Goal: Information Seeking & Learning: Learn about a topic

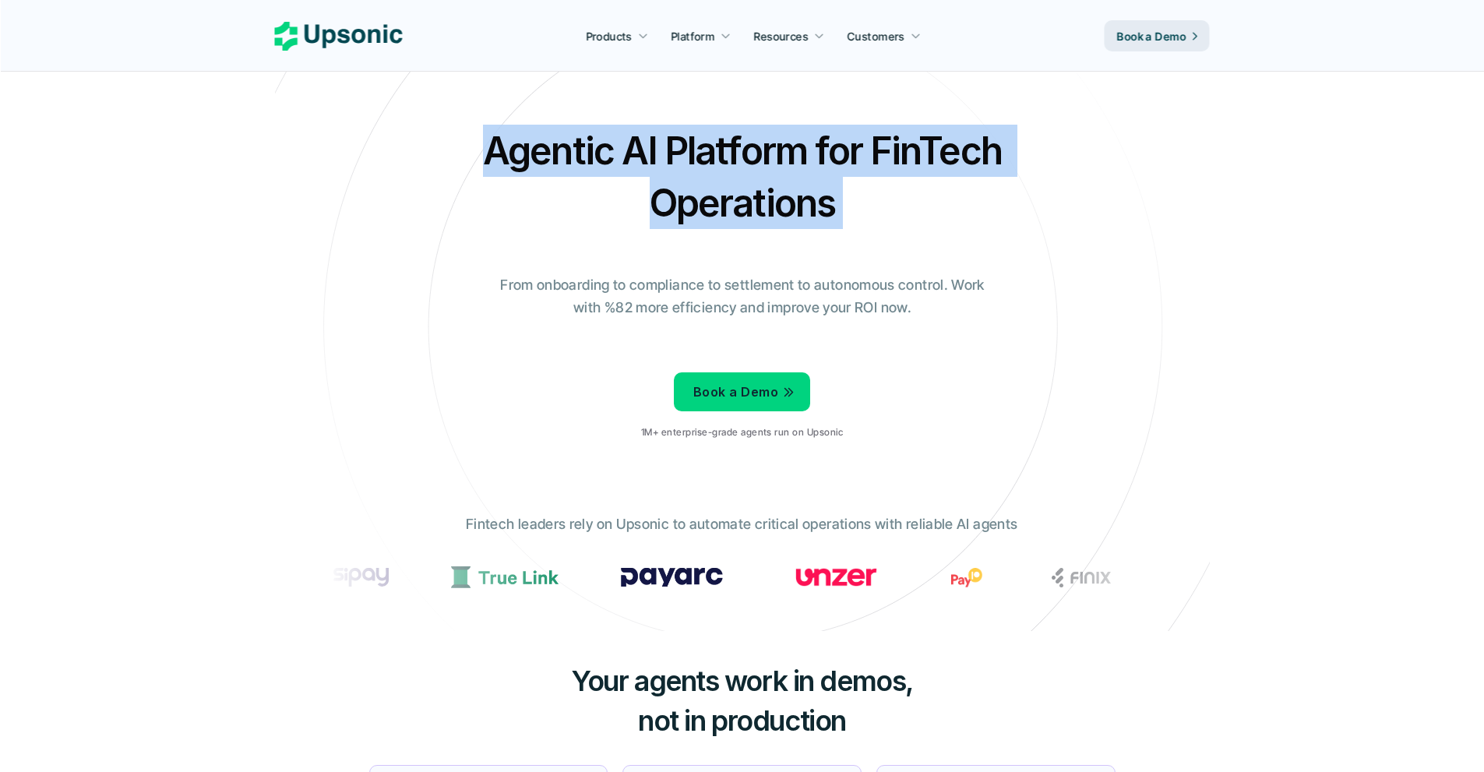
click at [632, 150] on h2 "Agentic AI Platform for FinTech Operations" at bounding box center [742, 177] width 545 height 104
click at [632, 153] on h2 "Agentic AI Platform for FinTech Operations" at bounding box center [742, 177] width 545 height 104
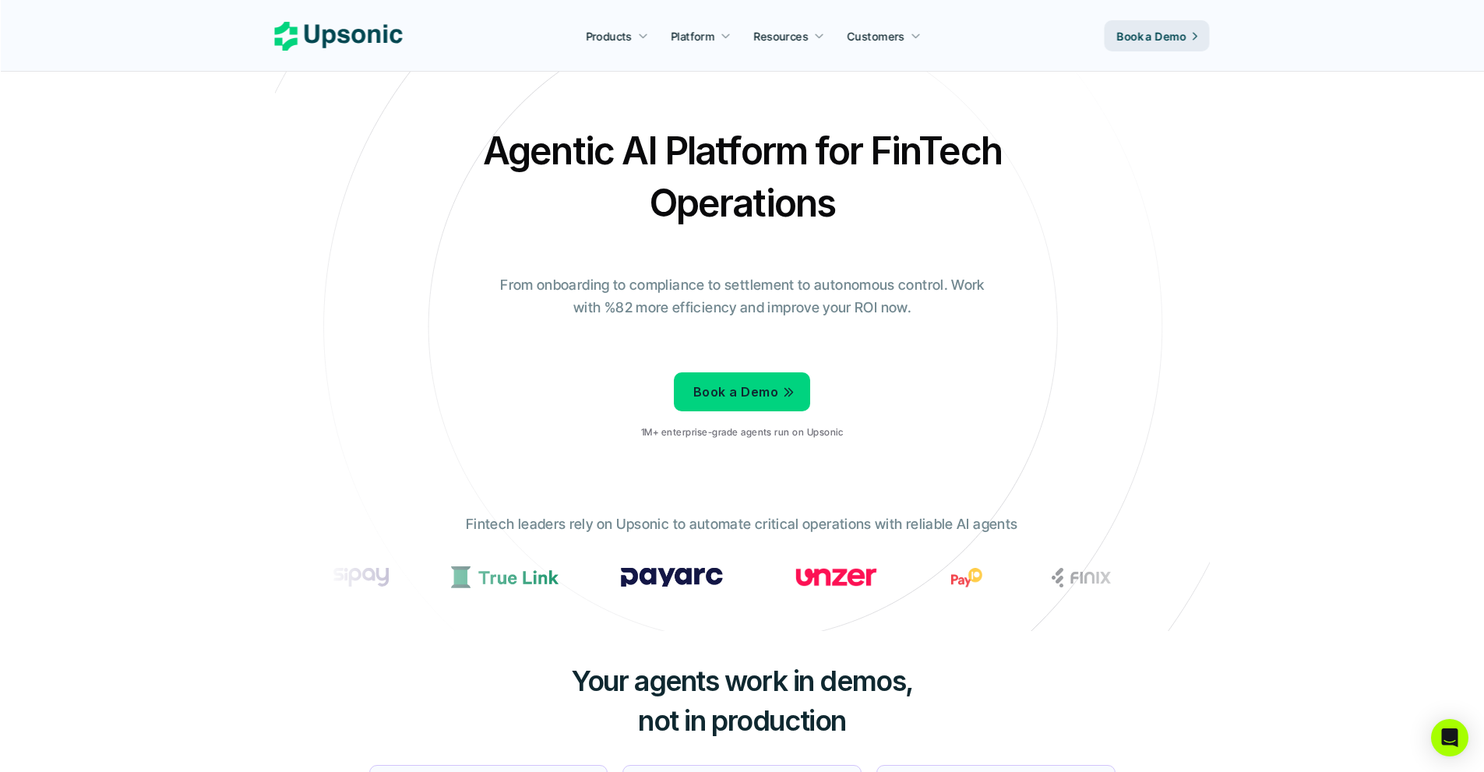
click at [685, 201] on h2 "Agentic AI Platform for FinTech Operations" at bounding box center [742, 177] width 545 height 104
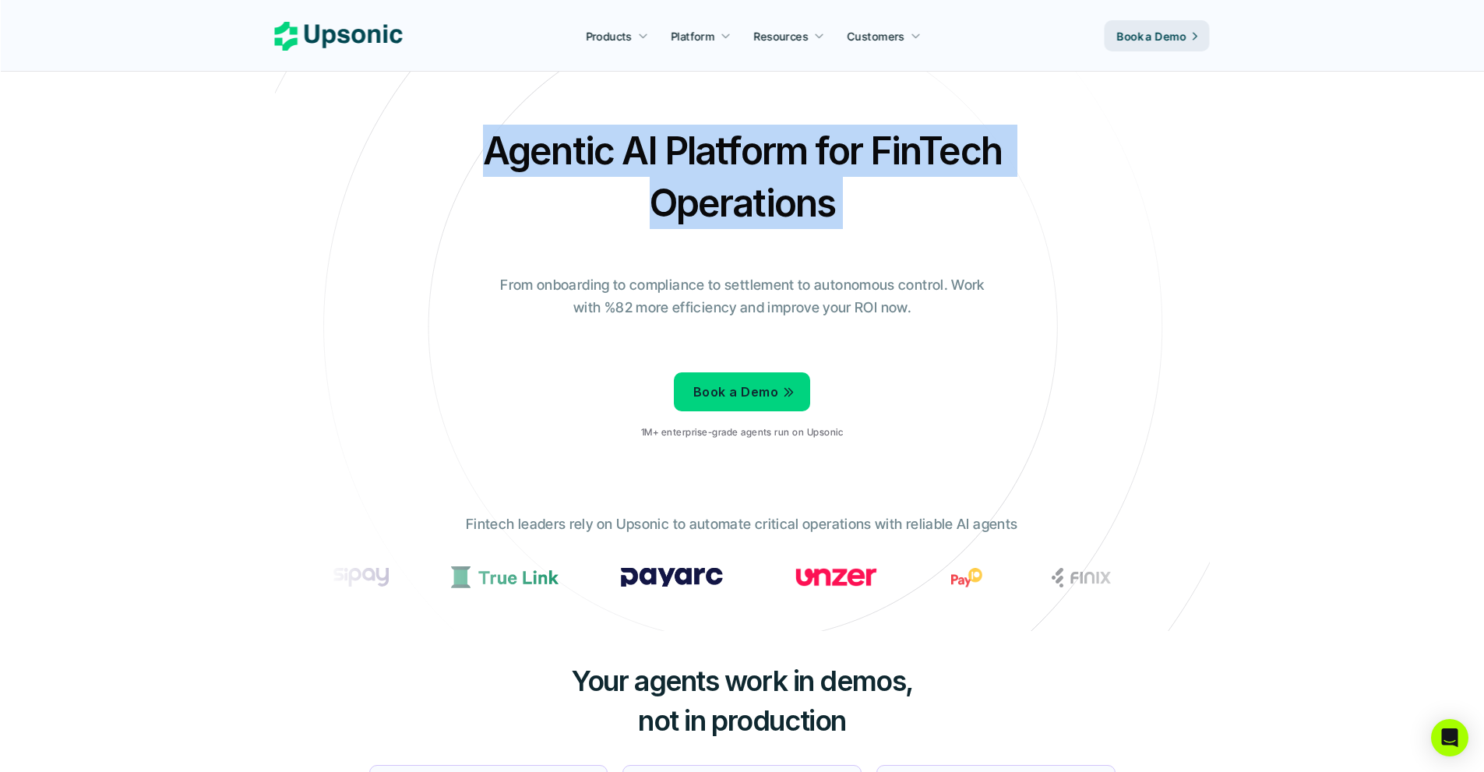
click at [685, 201] on h2 "Agentic AI Platform for FinTech Operations" at bounding box center [742, 177] width 545 height 104
click at [685, 191] on h2 "Agentic AI Platform for FinTech Operations" at bounding box center [742, 177] width 545 height 104
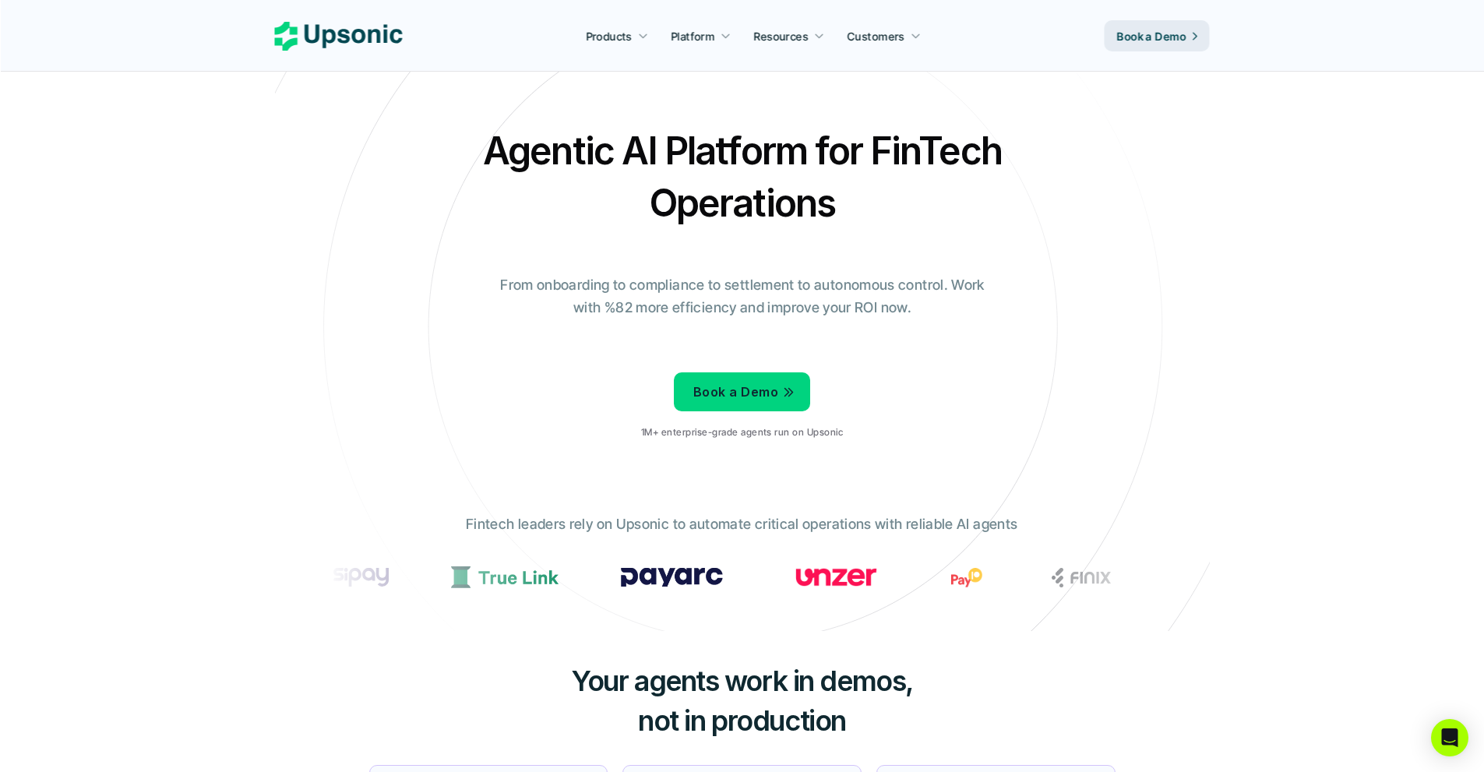
click at [661, 179] on h2 "Agentic AI Platform for FinTech Operations" at bounding box center [742, 177] width 545 height 104
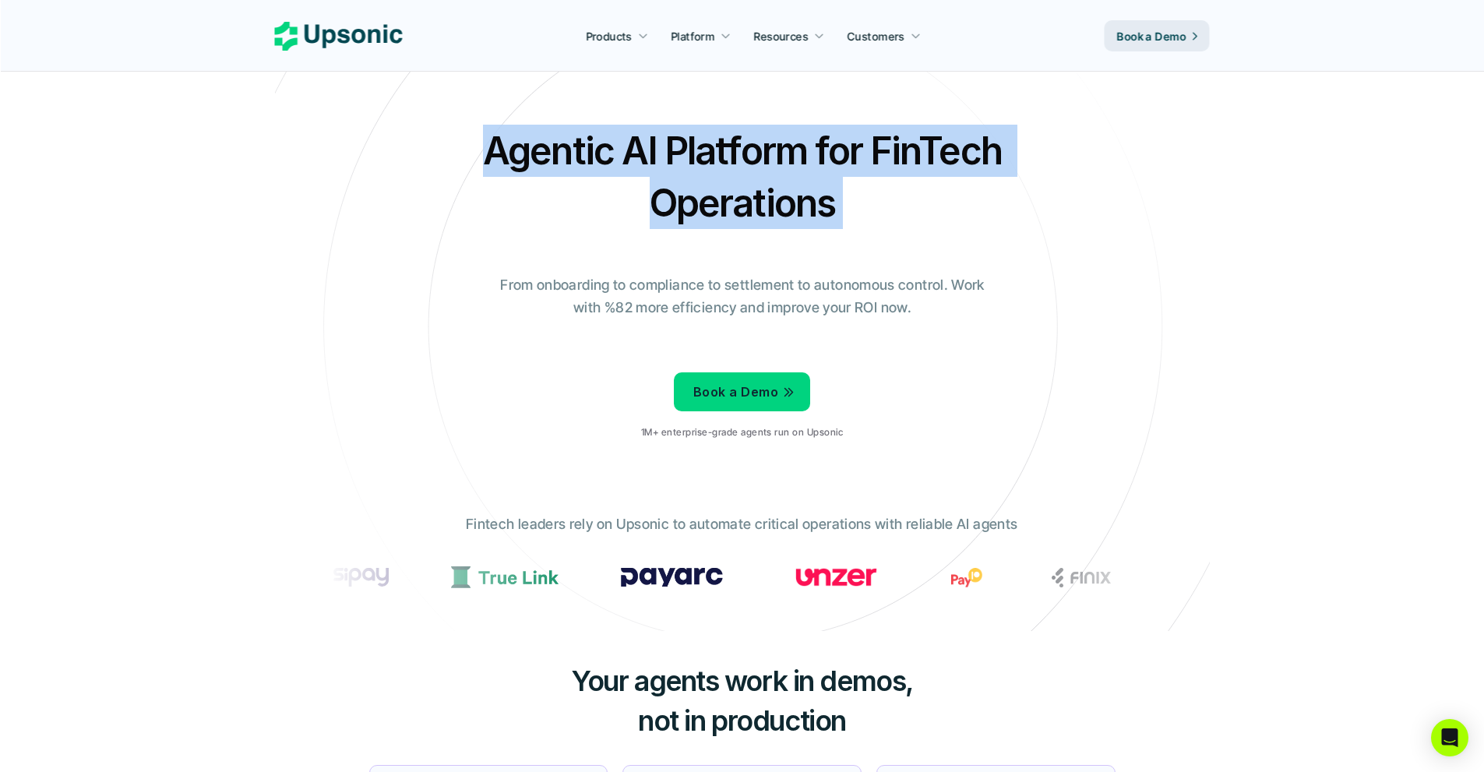
click at [661, 179] on h2 "Agentic AI Platform for FinTech Operations" at bounding box center [742, 177] width 545 height 104
click at [681, 145] on h2 "Agentic AI Platform for FinTech Operations" at bounding box center [742, 177] width 545 height 104
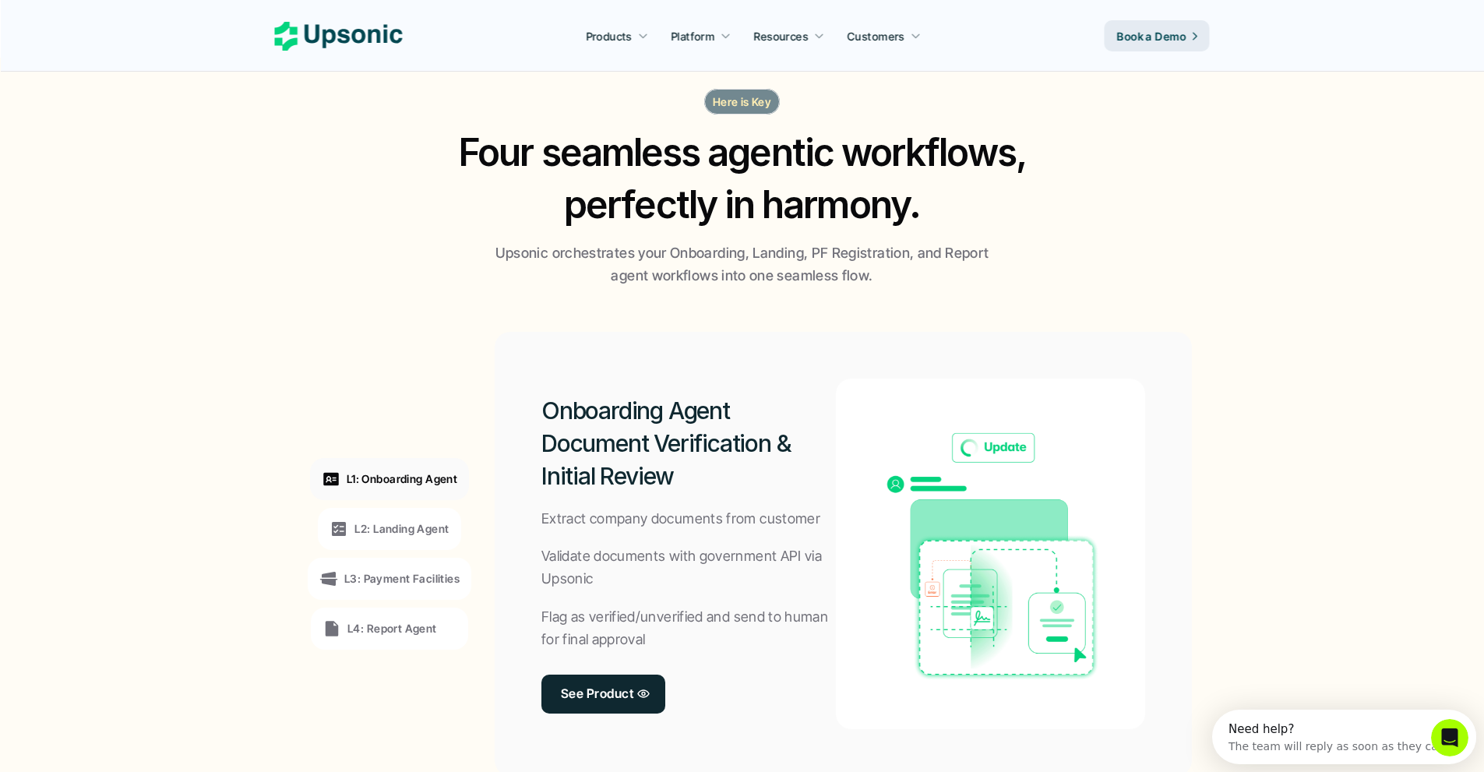
click at [978, 263] on p "Upsonic orchestrates your Onboarding, Landing, PF Registration, and Report agen…" at bounding box center [742, 264] width 506 height 45
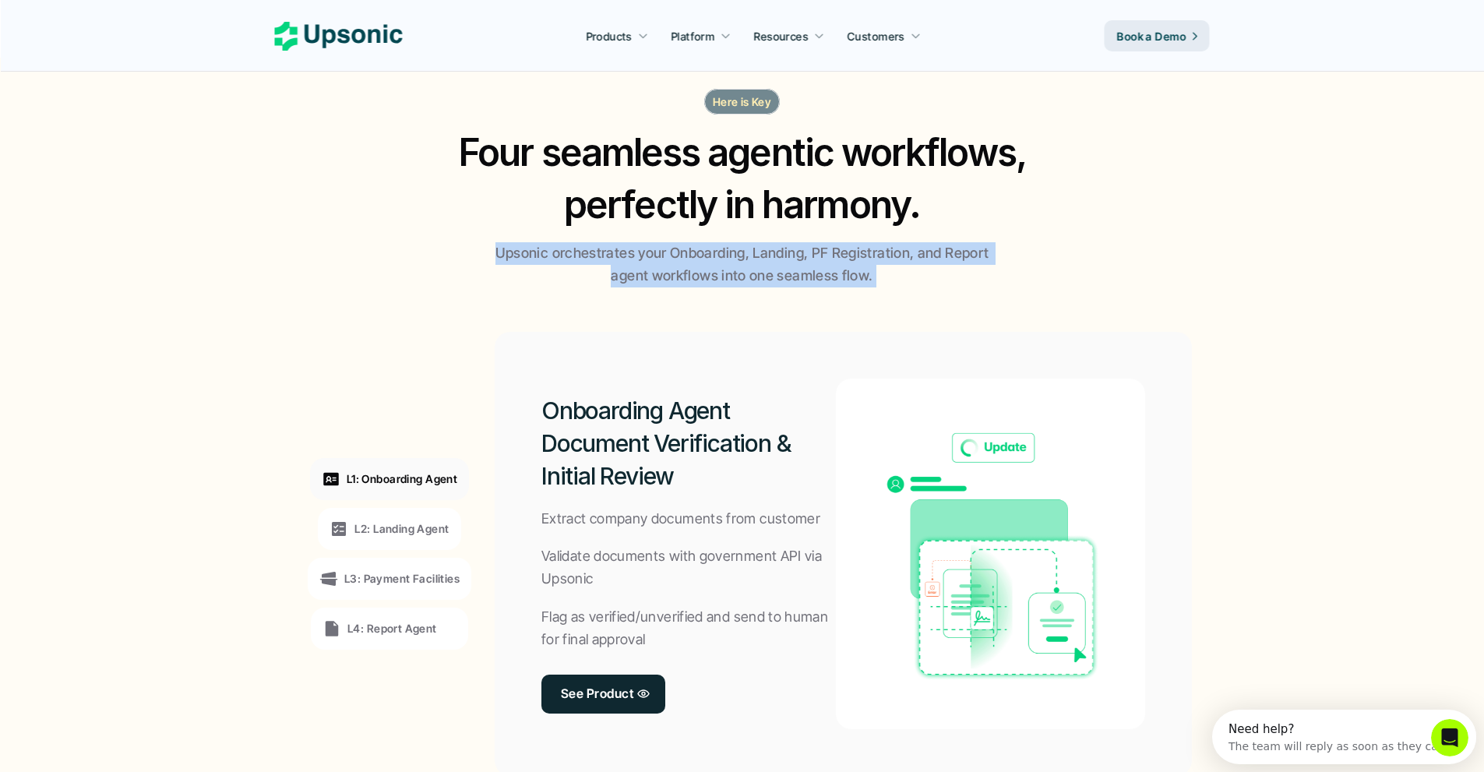
click at [978, 263] on p "Upsonic orchestrates your Onboarding, Landing, PF Registration, and Report agen…" at bounding box center [742, 264] width 506 height 45
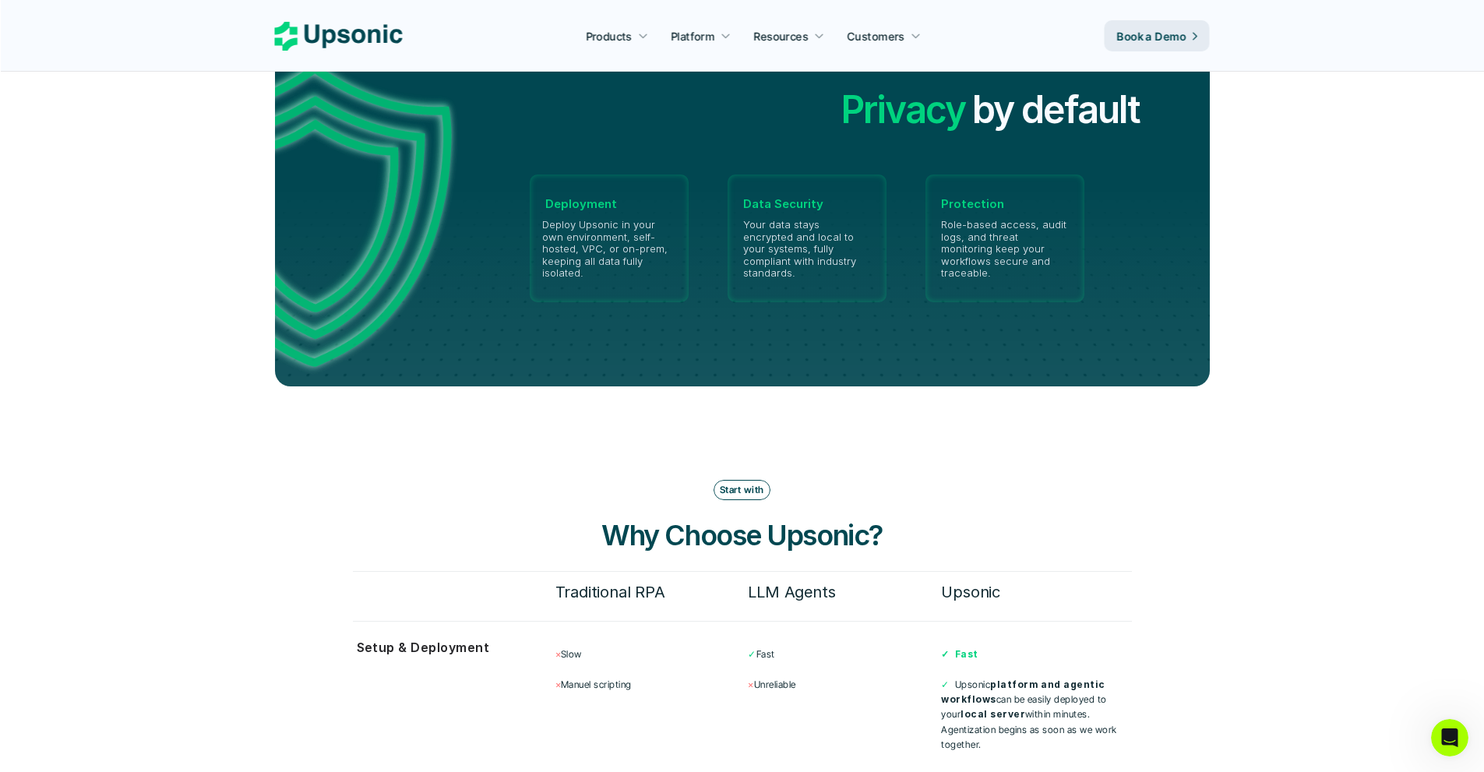
scroll to position [3271, 0]
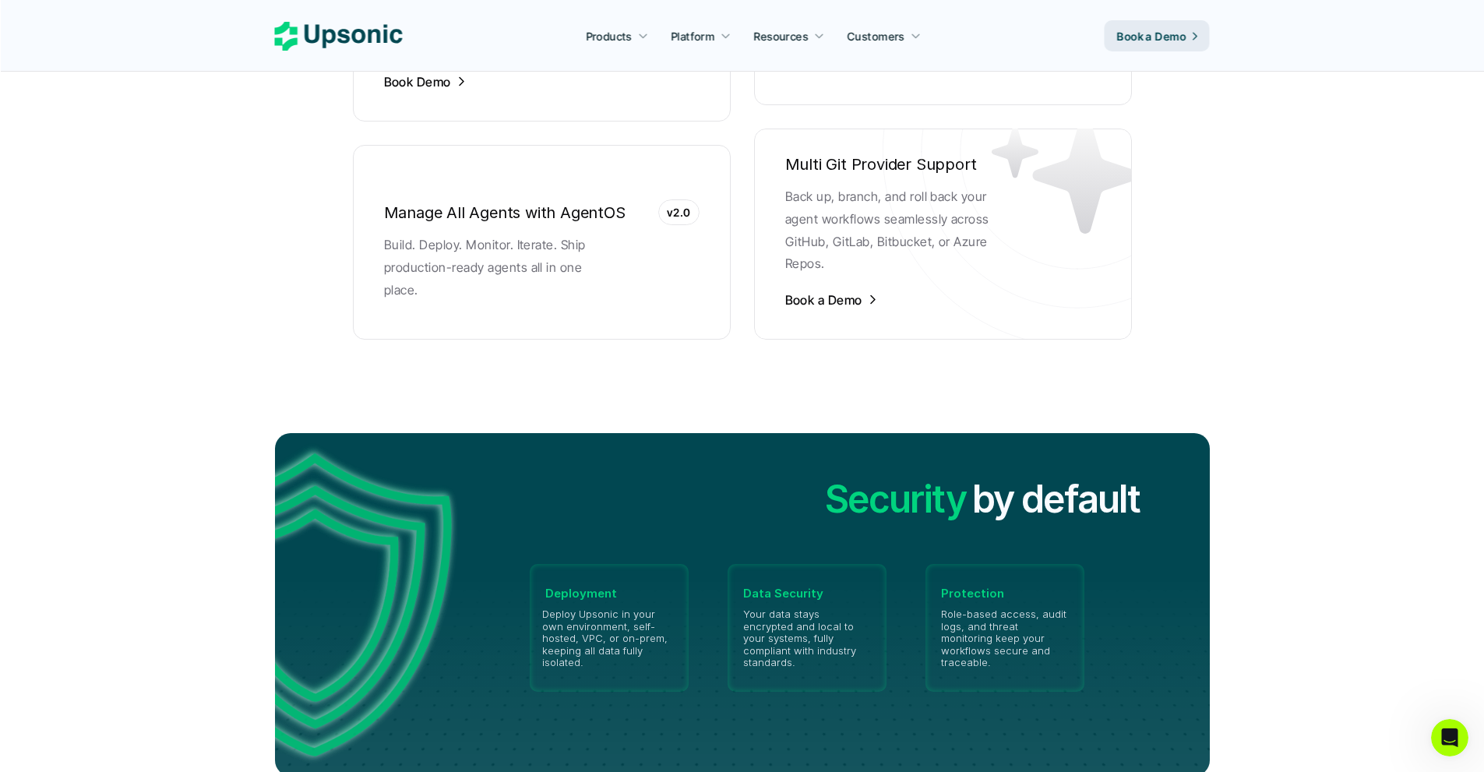
click at [890, 484] on h2 "Security" at bounding box center [895, 500] width 141 height 52
click at [890, 526] on h2 "Privacy" at bounding box center [887, 552] width 125 height 52
click at [901, 474] on h2 "Privacy" at bounding box center [902, 500] width 125 height 52
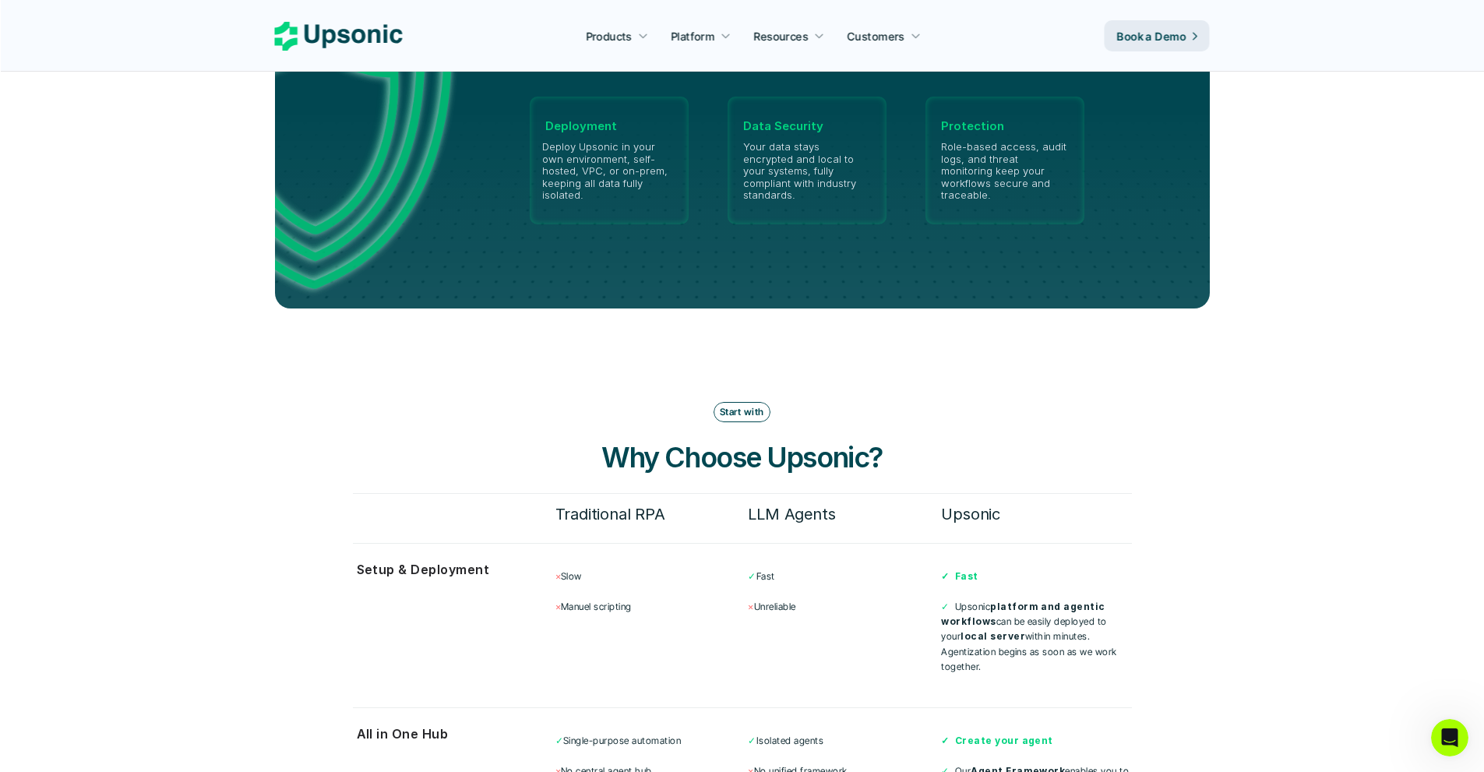
scroll to position [3894, 0]
